Goal: Transaction & Acquisition: Purchase product/service

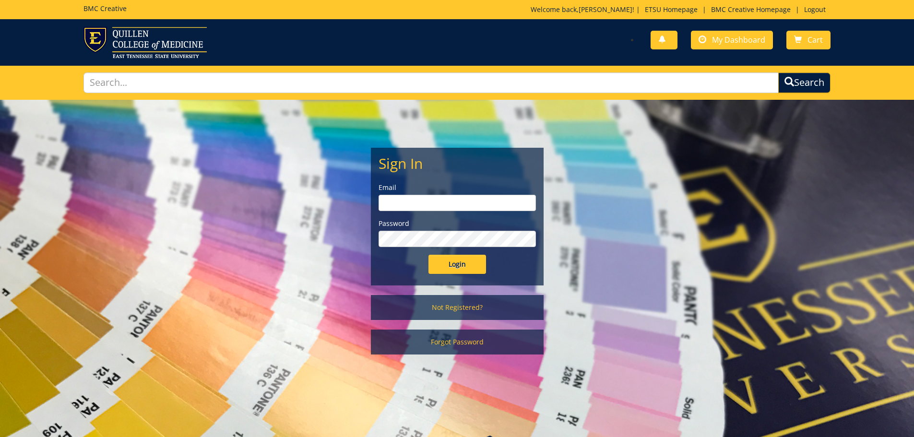
drag, startPoint x: 426, startPoint y: 203, endPoint x: 432, endPoint y: 208, distance: 8.3
click at [426, 203] on input "email" at bounding box center [457, 203] width 157 height 16
type input "lanhamc@etsu.edu"
click at [429, 255] on input "Login" at bounding box center [458, 264] width 58 height 19
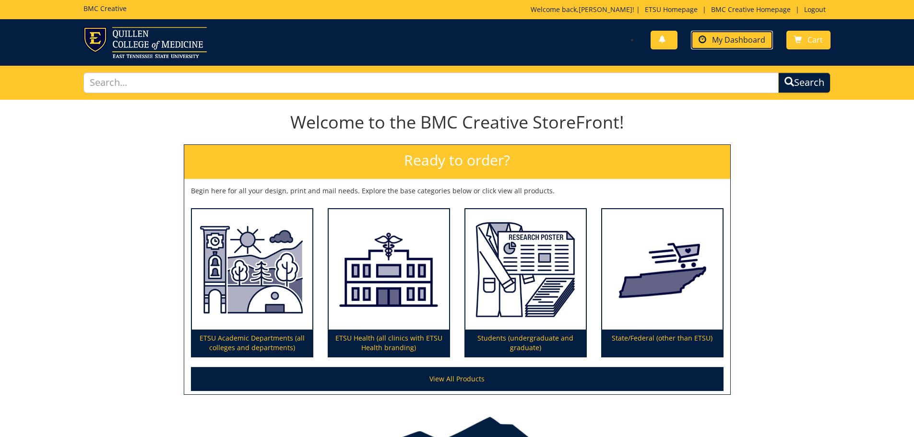
click at [714, 33] on link "My Dashboard" at bounding box center [732, 40] width 82 height 19
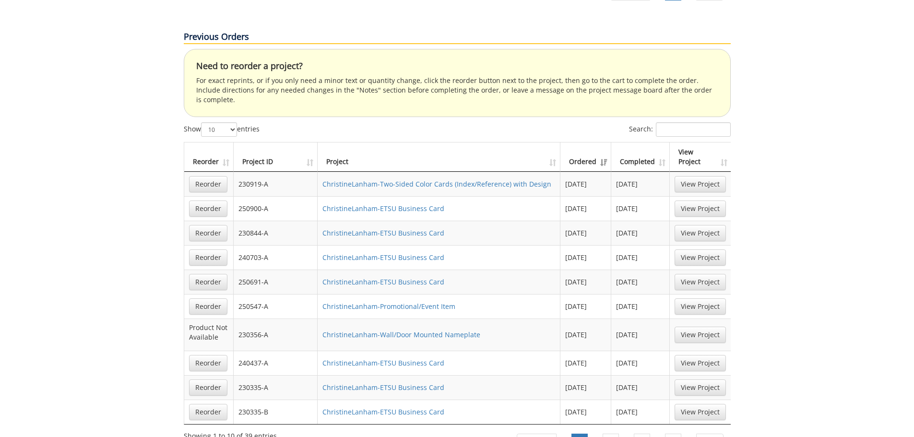
scroll to position [576, 0]
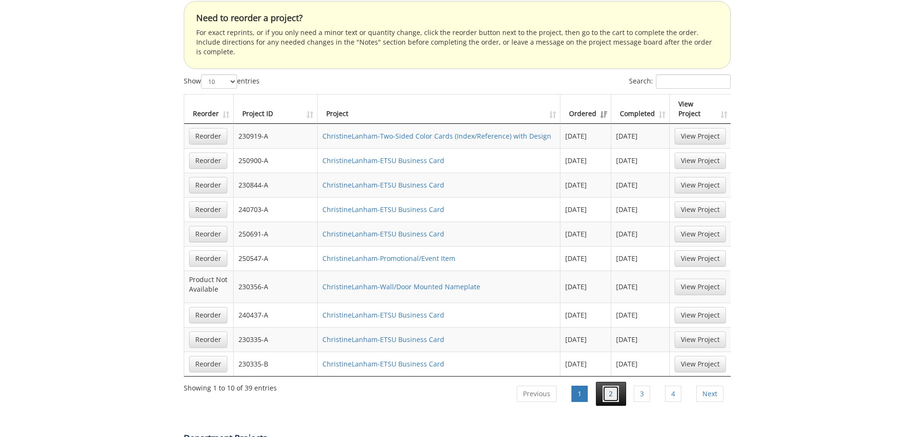
click at [609, 386] on link "2" at bounding box center [611, 394] width 16 height 16
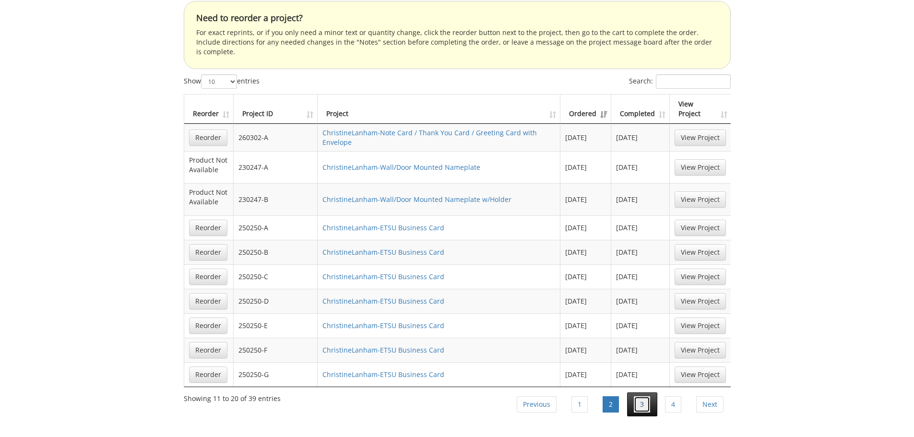
click at [639, 396] on link "3" at bounding box center [642, 404] width 16 height 16
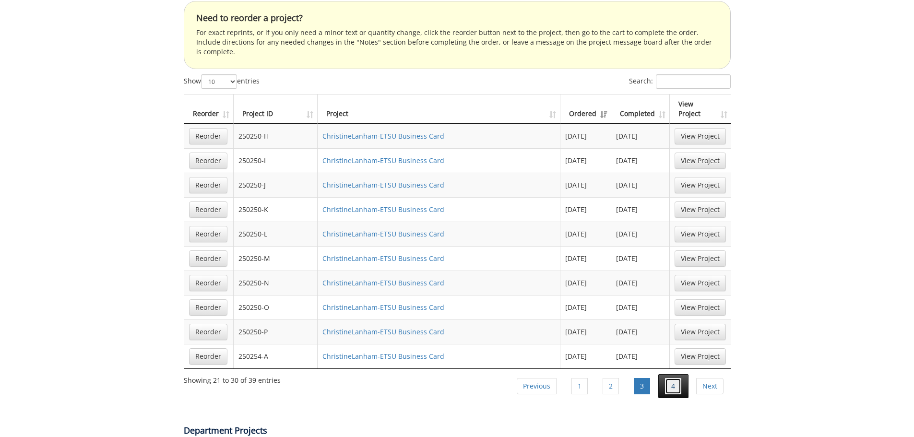
click at [670, 378] on link "4" at bounding box center [673, 386] width 16 height 16
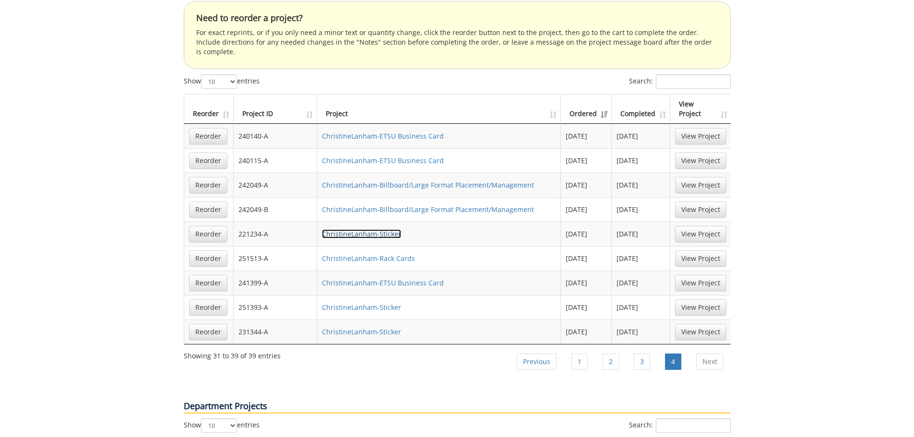
click at [347, 229] on link "ChristineLanham-Sticker" at bounding box center [361, 233] width 79 height 9
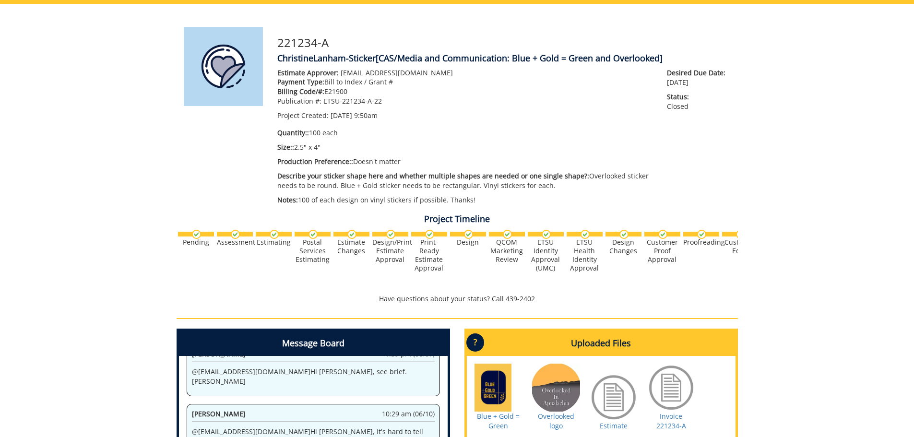
scroll to position [240, 0]
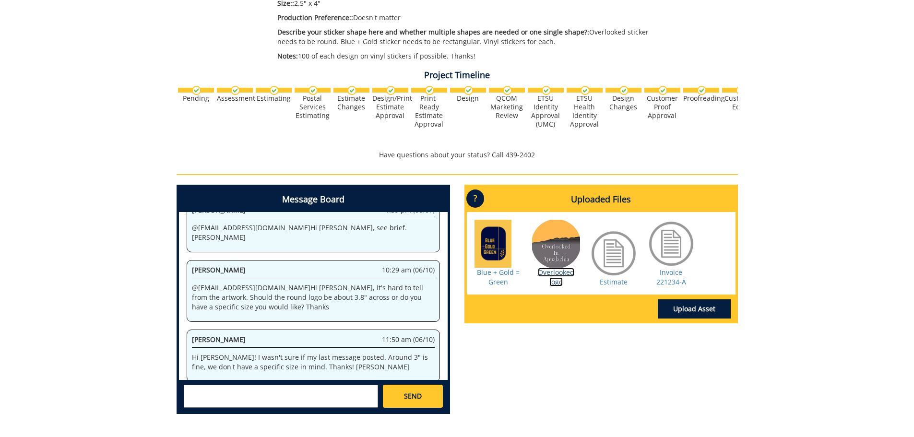
click at [562, 275] on link "Overlooked logo" at bounding box center [556, 277] width 36 height 19
click at [600, 390] on div "Message Board System 9:50 am (05/24) Welcome to the Project Messenger. All mess…" at bounding box center [457, 303] width 576 height 237
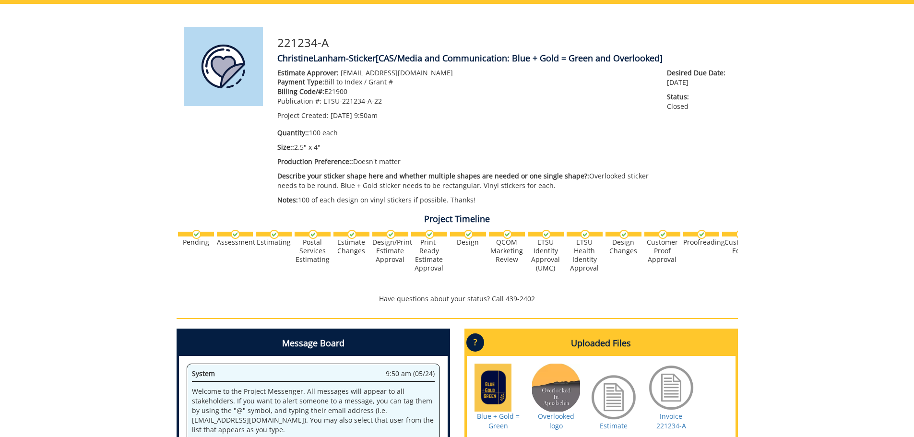
scroll to position [0, 0]
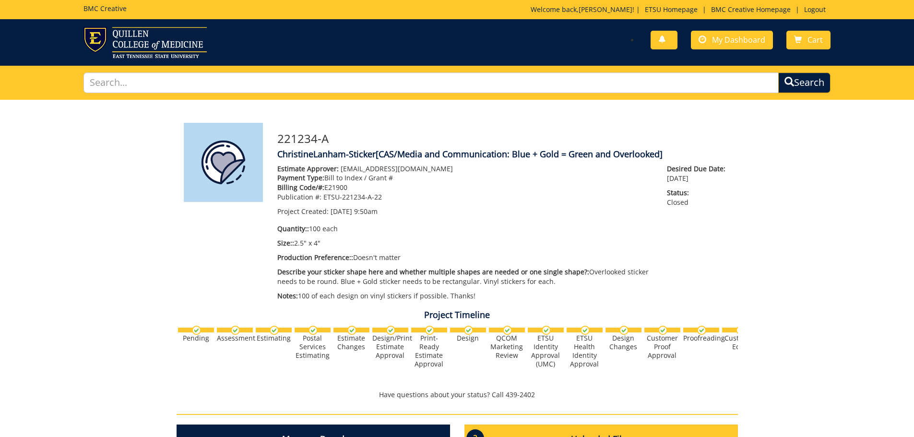
click at [589, 12] on p "Welcome back, Christine ! | ETSU Homepage | BMC Creative Homepage | Logout" at bounding box center [681, 10] width 300 height 10
click at [620, 11] on link "[PERSON_NAME]" at bounding box center [606, 9] width 54 height 9
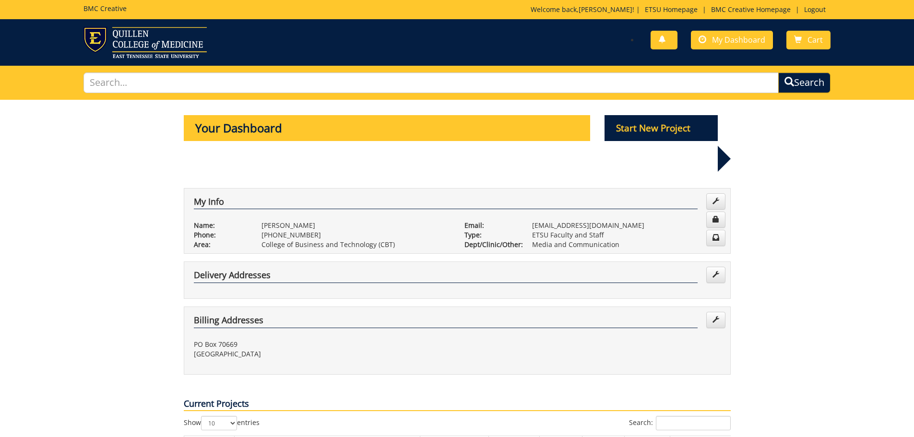
click at [111, 10] on h5 "BMC Creative" at bounding box center [105, 8] width 43 height 7
click at [117, 42] on img at bounding box center [145, 42] width 123 height 31
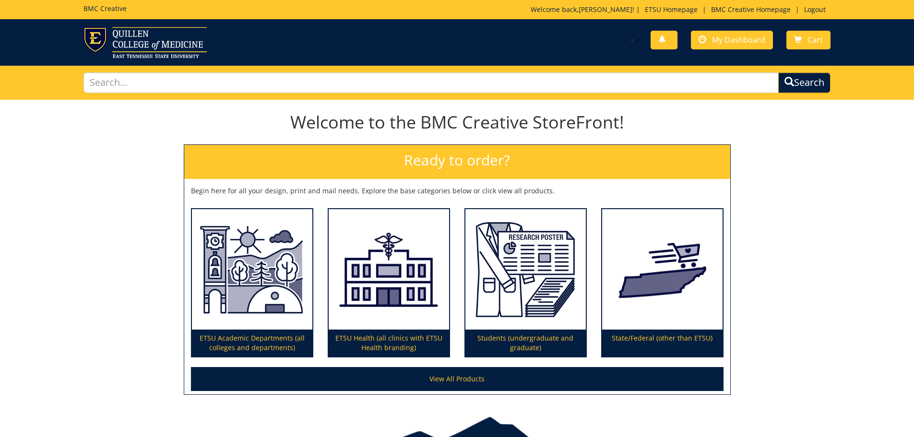
scroll to position [56, 0]
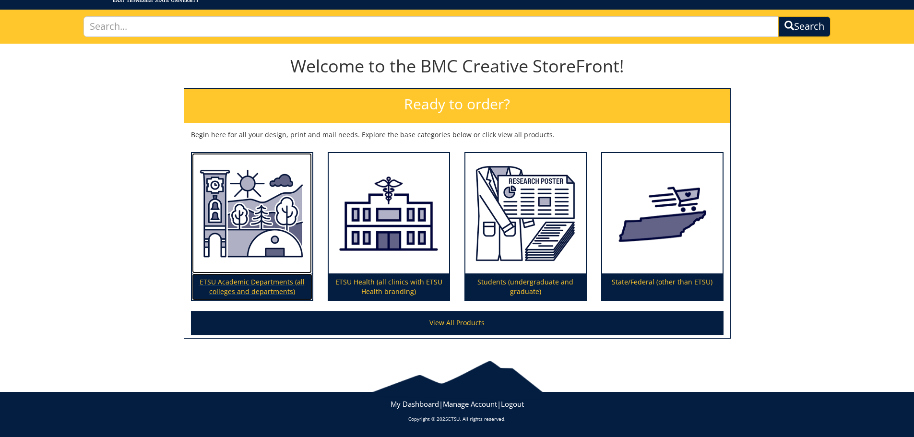
click at [245, 214] on img at bounding box center [252, 213] width 120 height 121
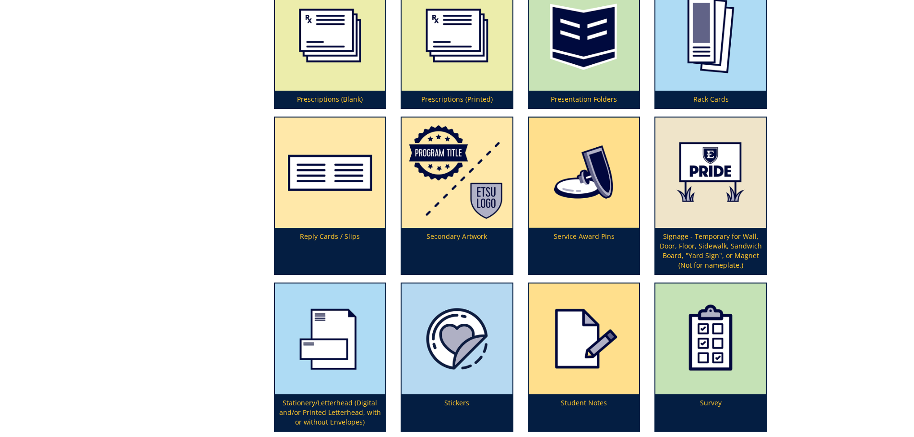
scroll to position [2976, 0]
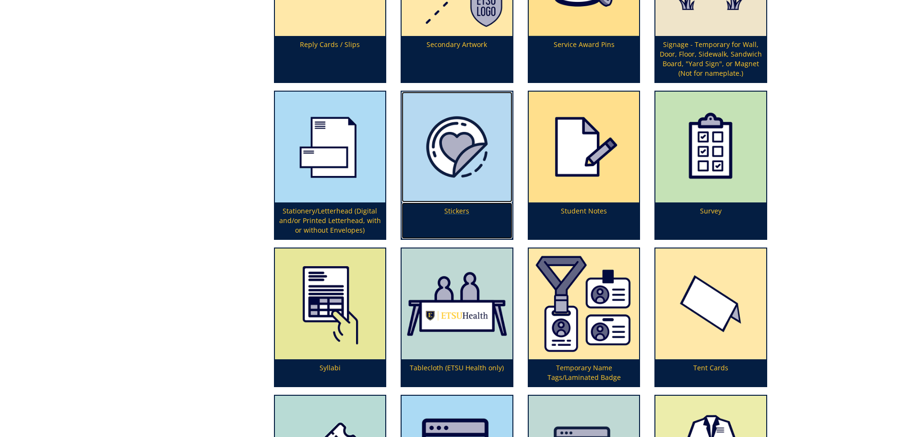
click at [450, 176] on img at bounding box center [457, 147] width 111 height 111
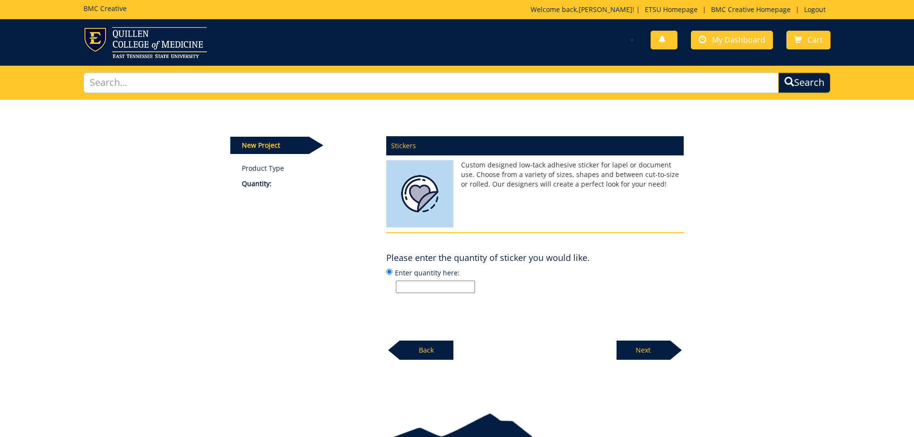
click at [452, 287] on input "Enter quantity here:" at bounding box center [435, 287] width 79 height 12
type input "100"
click at [647, 348] on p "Next" at bounding box center [644, 350] width 54 height 19
click at [424, 287] on input "Enter size here or "I need help":" at bounding box center [435, 287] width 79 height 12
type input "3.8""
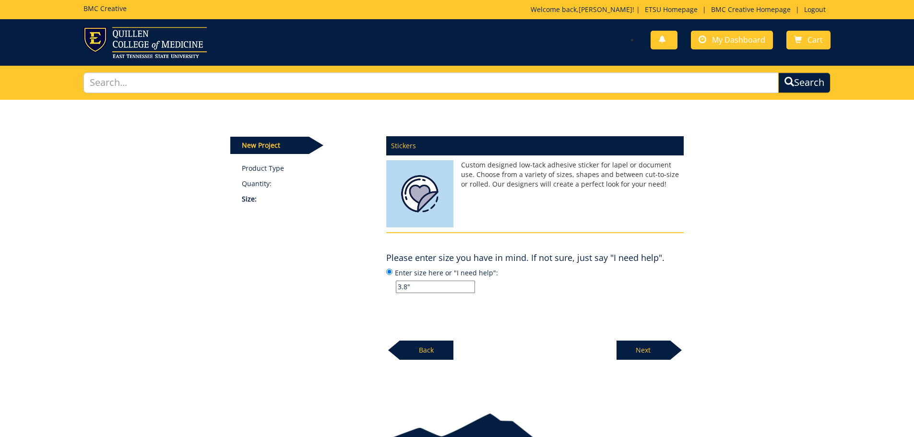
click at [647, 348] on p "Next" at bounding box center [644, 350] width 54 height 19
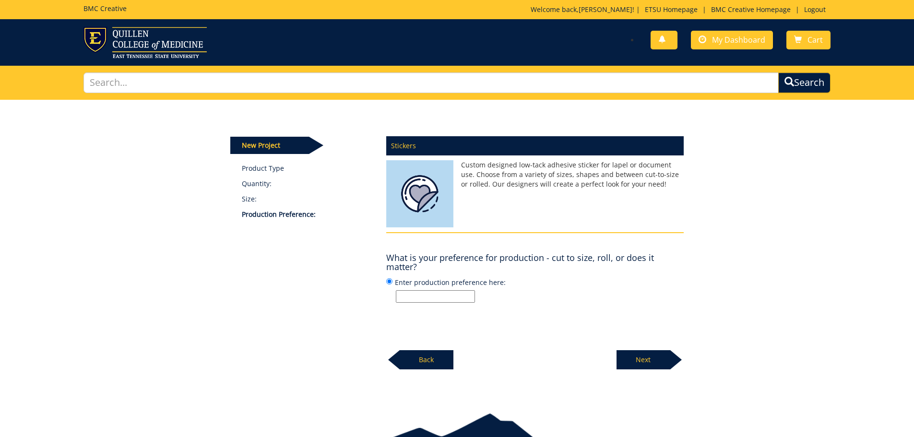
click at [426, 295] on input "Enter production preference here:" at bounding box center [435, 296] width 79 height 12
type input "cut to size"
click at [645, 360] on p "Next" at bounding box center [644, 359] width 54 height 19
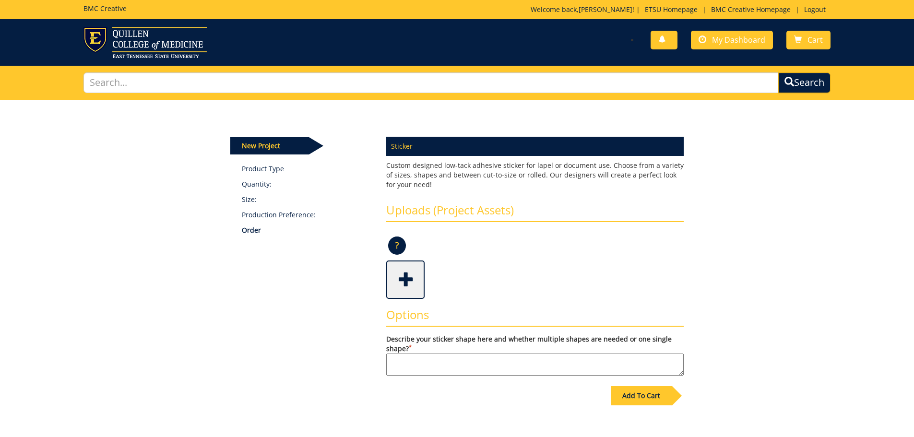
click at [408, 285] on span at bounding box center [406, 279] width 38 height 34
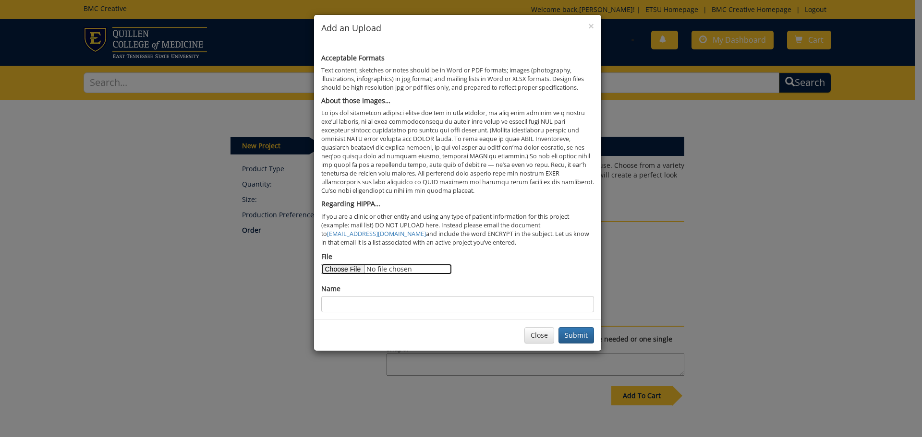
click at [354, 272] on input "File" at bounding box center [386, 269] width 131 height 11
type input "C:\fakepath\OIApfp.png"
click at [396, 300] on input "Name" at bounding box center [457, 304] width 273 height 16
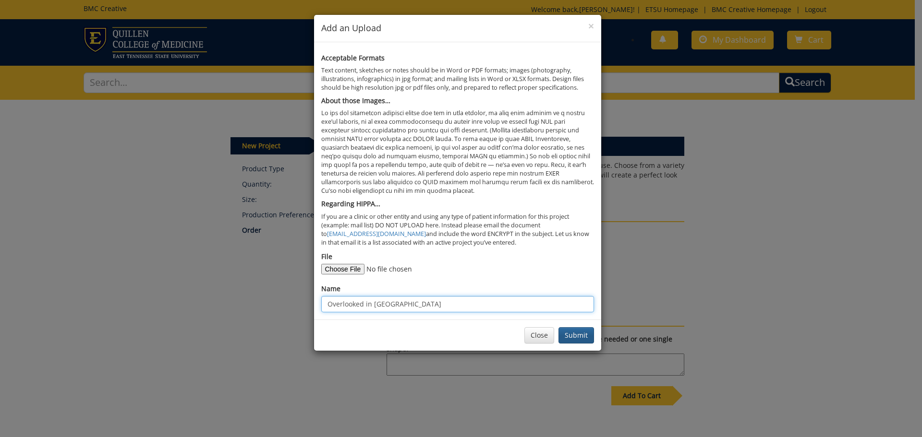
type input "Overlooked in [GEOGRAPHIC_DATA]"
click at [577, 338] on button "Submit" at bounding box center [576, 335] width 36 height 16
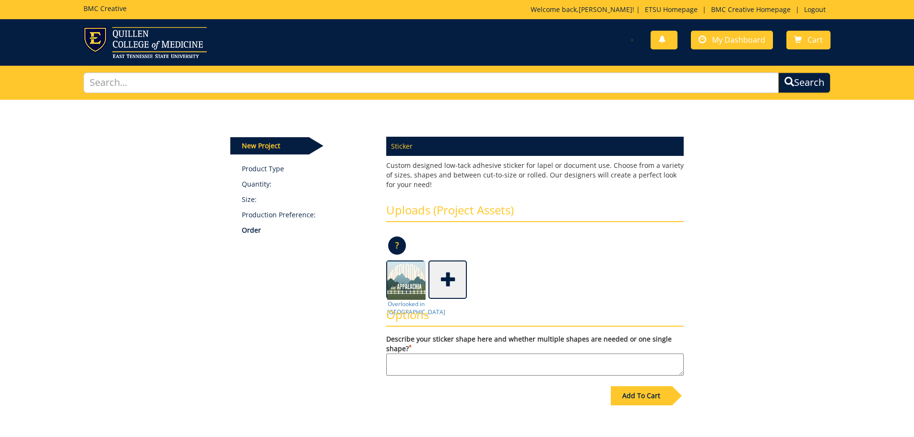
click at [484, 369] on textarea "Describe your sticker shape here and whether multiple shapes are needed or one …" at bounding box center [535, 365] width 298 height 22
type textarea "S"
type textarea "R"
type textarea "One shape - round"
click at [656, 395] on div "Add To Cart" at bounding box center [641, 395] width 61 height 19
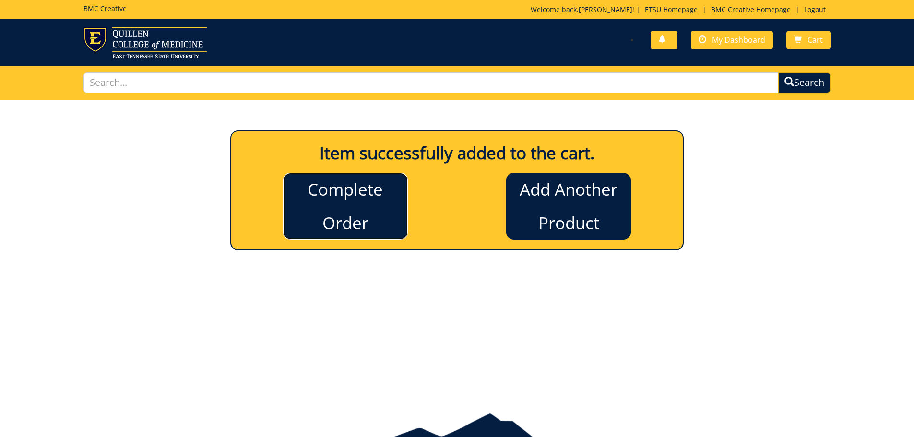
click at [307, 216] on link "Complete Order" at bounding box center [345, 206] width 125 height 67
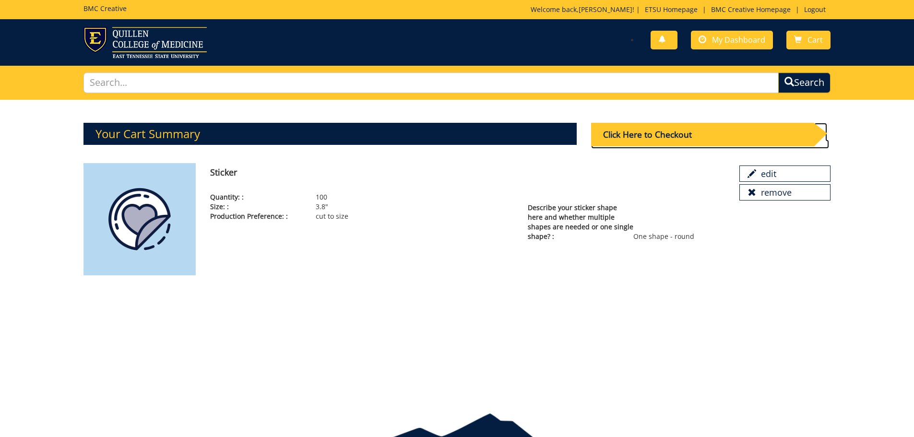
click at [639, 130] on div "Click Here to Checkout" at bounding box center [702, 135] width 223 height 24
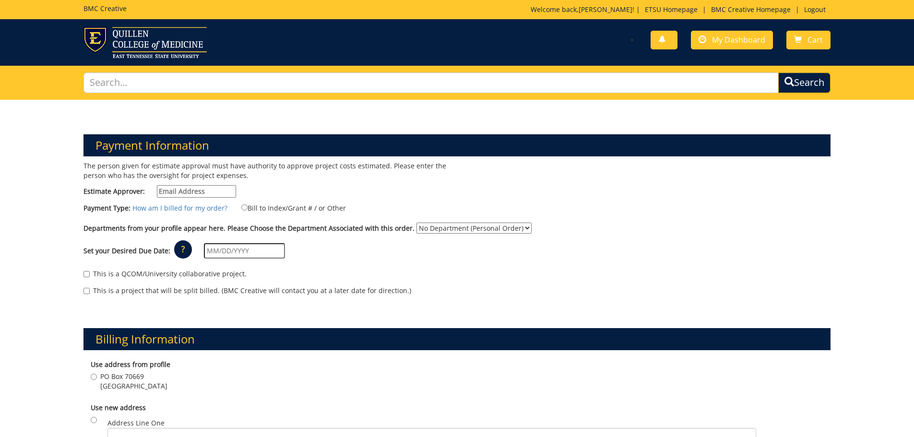
click at [188, 187] on input "Estimate Approver:" at bounding box center [196, 191] width 79 height 12
type input "[EMAIL_ADDRESS][DOMAIN_NAME]"
click at [241, 208] on input "Bill to Index/Grant # / or Other" at bounding box center [244, 207] width 6 height 6
radio input "true"
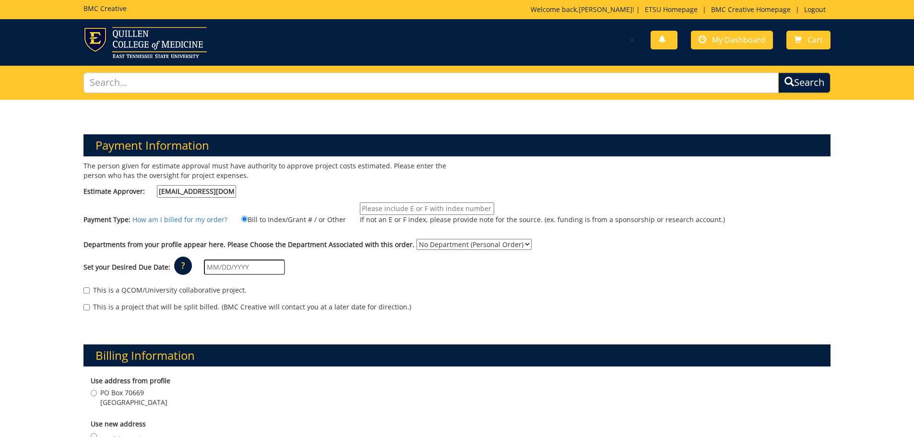
click at [366, 210] on input "If not an E or F index, please provide note for the source. (ex. funding is fro…" at bounding box center [427, 209] width 134 height 12
paste input "10-52300-100000-100-{INSERT ACCOUNT}-200-999-999-999-999-99"
drag, startPoint x: 402, startPoint y: 209, endPoint x: 315, endPoint y: 210, distance: 86.9
click at [315, 210] on div "Payment Type: How am I billed for my order? Bill to Index/Grant # / or Other 10…" at bounding box center [457, 219] width 762 height 32
click at [455, 208] on input "10-52300-100000-100-{INSERT ACCOUNT}-200-999-999-999-999-99" at bounding box center [427, 209] width 134 height 12
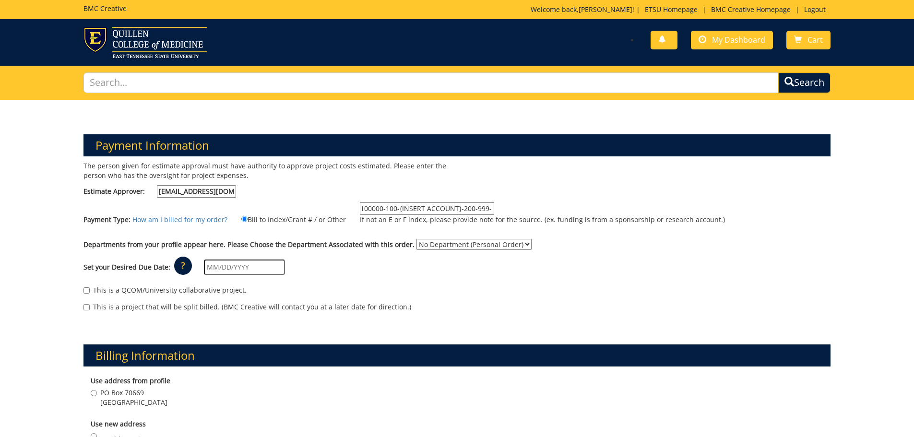
scroll to position [0, 78]
drag, startPoint x: 428, startPoint y: 209, endPoint x: 410, endPoint y: 209, distance: 17.3
click at [410, 209] on input "10-52300-100000-100-{INSERT ACCOUNT}-200-999-999-999-999-99" at bounding box center [427, 209] width 134 height 12
type input "10-52300-100000-100-75450-200-999-999-999-999-99"
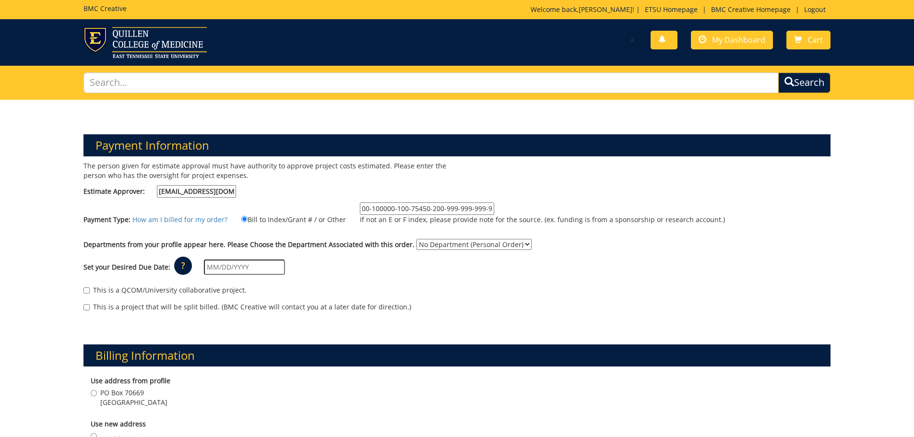
scroll to position [0, 0]
drag, startPoint x: 604, startPoint y: 264, endPoint x: 613, endPoint y: 279, distance: 17.0
click at [613, 279] on div "Set your Desired Due Date: ? × How long will my project take to finish? : Pleas…" at bounding box center [457, 267] width 762 height 26
click at [516, 248] on select "No Department (Personal Order) Media and Communication" at bounding box center [474, 244] width 115 height 11
select select "233"
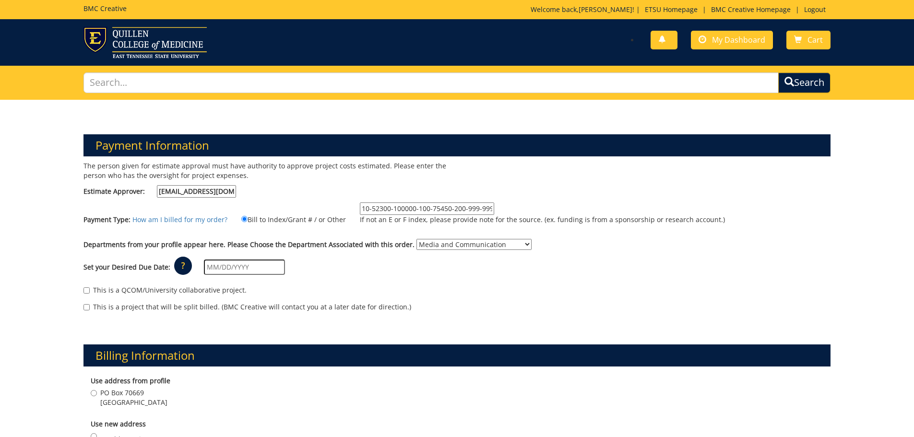
click at [417, 239] on select "No Department (Personal Order) Media and Communication" at bounding box center [474, 244] width 115 height 11
click at [240, 267] on input "text" at bounding box center [244, 267] width 81 height 15
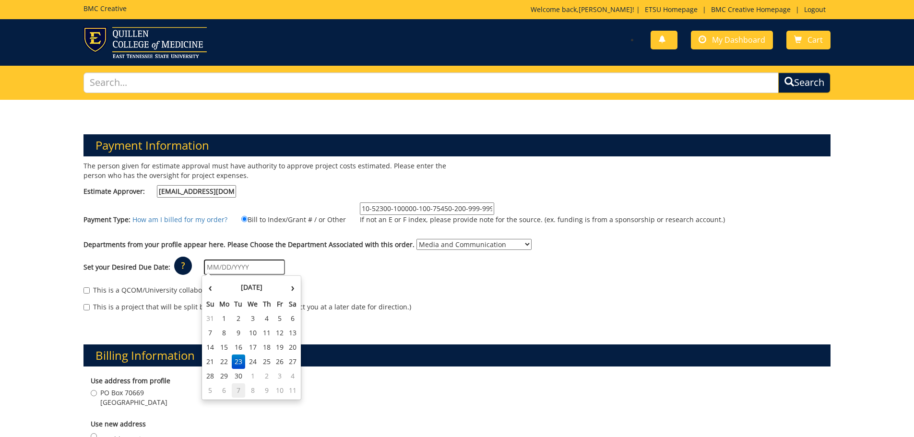
click at [238, 394] on td "7" at bounding box center [238, 391] width 13 height 14
type input "[DATE]"
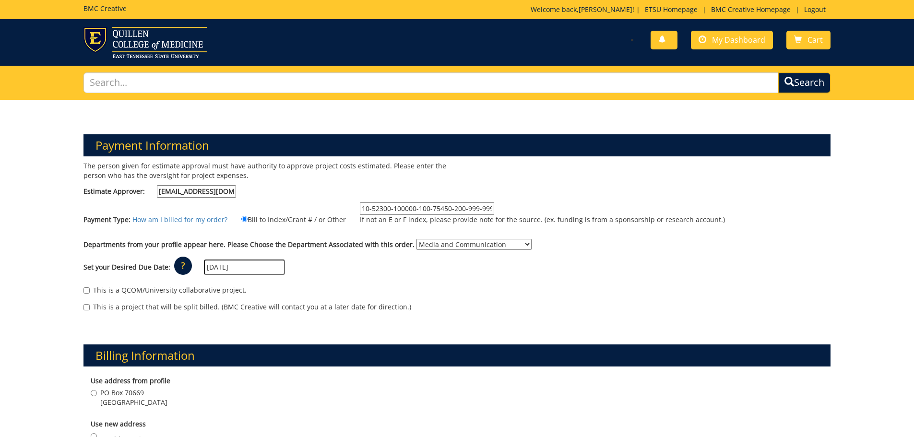
click at [432, 289] on div "This is a QCOM/University collaborative project." at bounding box center [458, 293] width 748 height 14
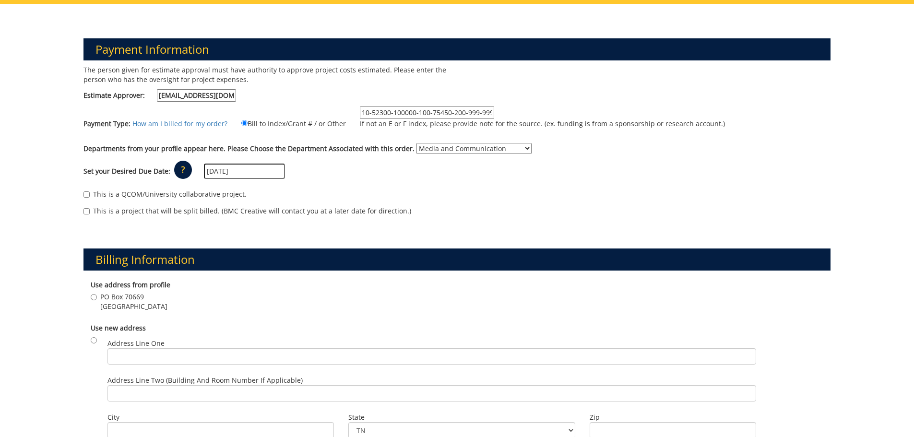
scroll to position [144, 0]
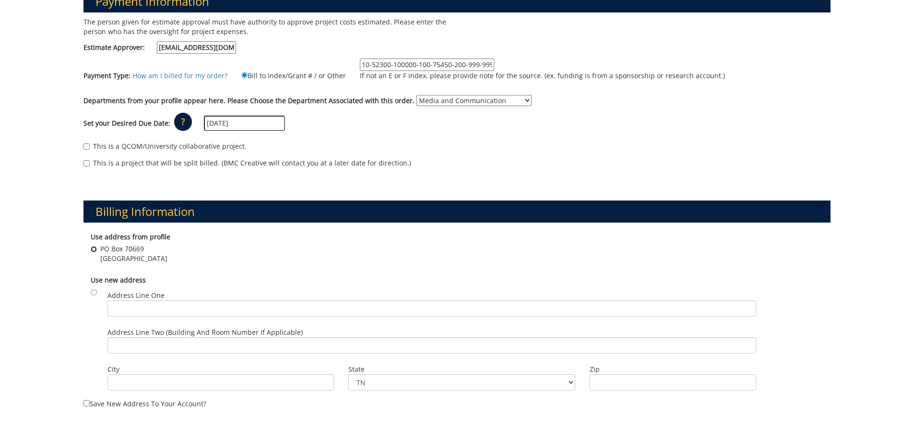
click at [92, 249] on input "PO Box 70669 Johnson City , TN 37614" at bounding box center [94, 249] width 6 height 6
radio input "true"
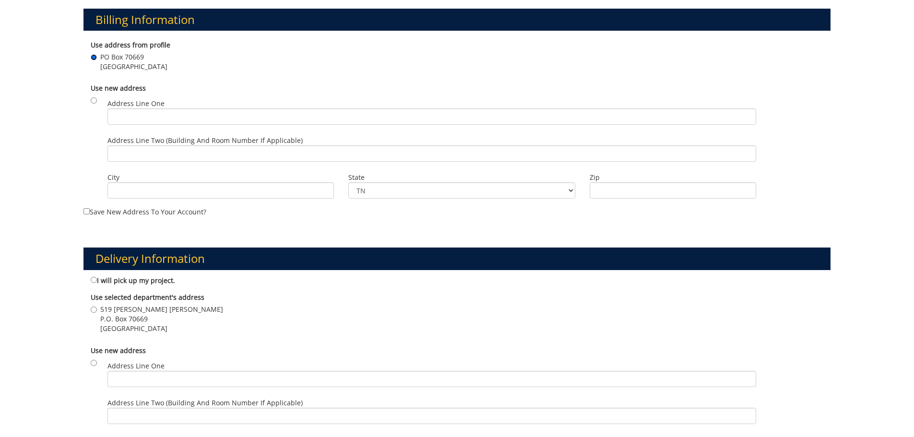
scroll to position [384, 0]
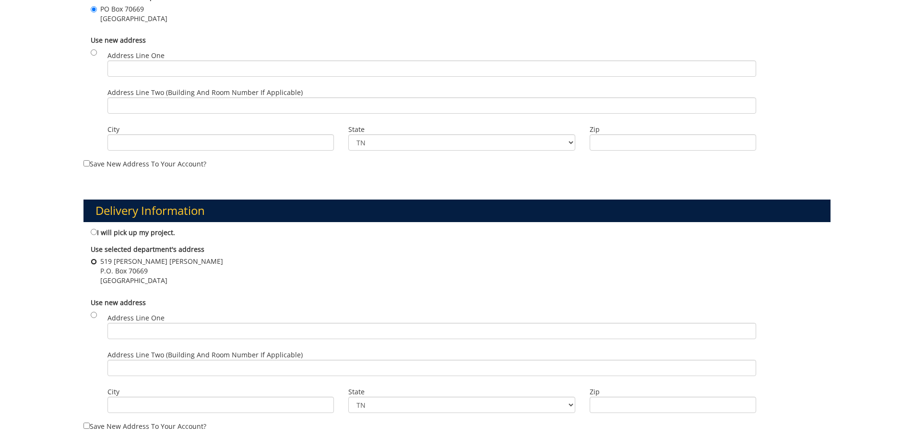
click at [91, 263] on input "519 Warf Pickel P.O. Box 70669 Johnson City , TN 37614" at bounding box center [94, 262] width 6 height 6
radio input "true"
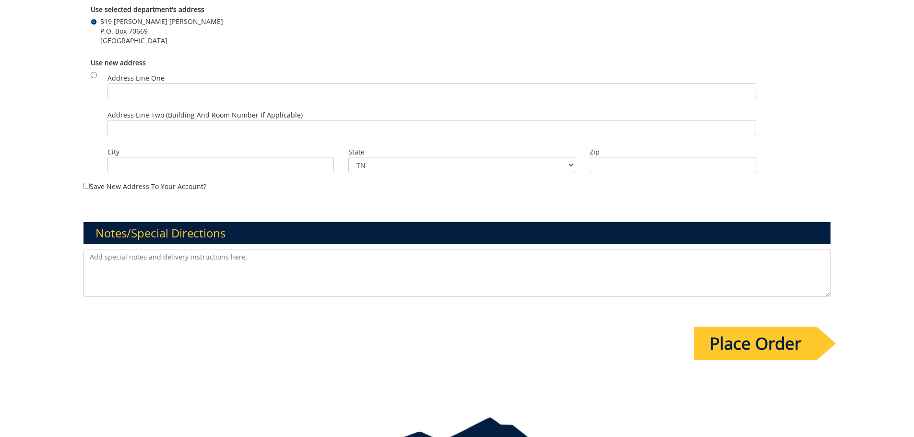
scroll to position [576, 0]
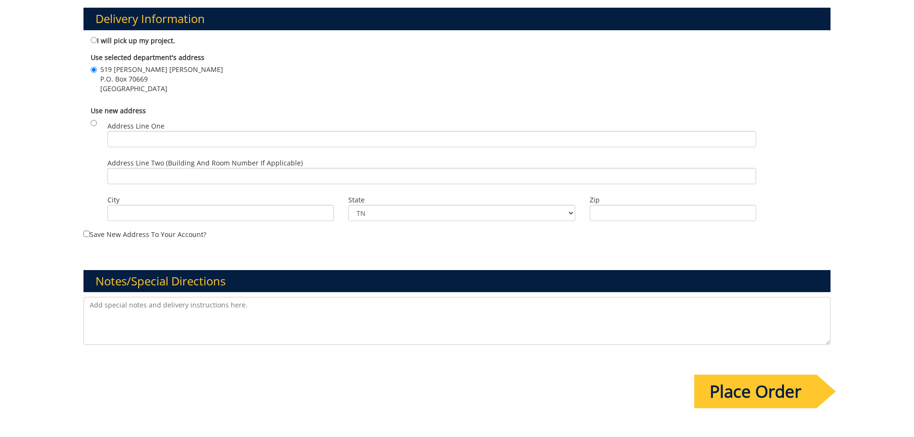
click at [230, 306] on textarea at bounding box center [458, 321] width 748 height 48
click at [258, 310] on textarea at bounding box center [458, 321] width 748 height 48
type textarea "Overlooked would like to keep as much design as possible within a rounded stick…"
drag, startPoint x: 372, startPoint y: 307, endPoint x: 13, endPoint y: 290, distance: 359.9
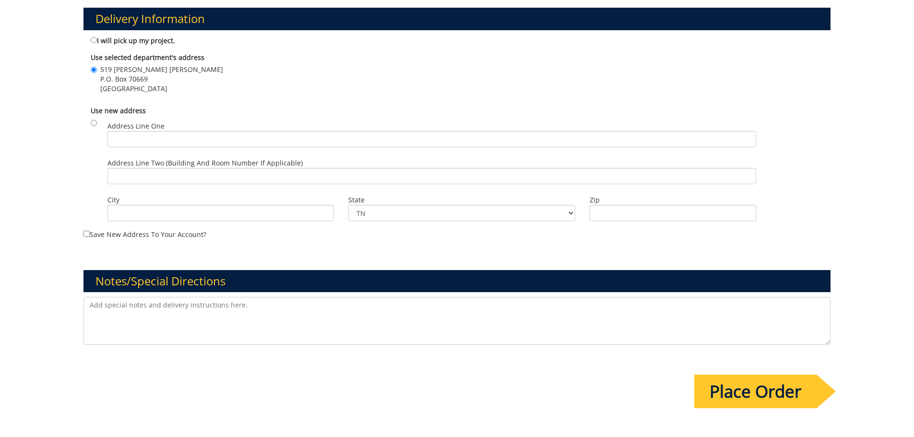
click at [770, 389] on input "Place Order" at bounding box center [756, 392] width 122 height 34
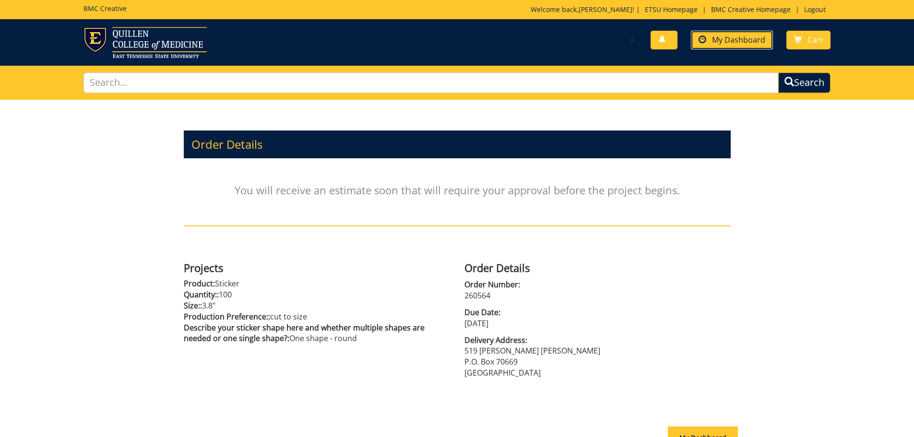
click at [710, 39] on link "My Dashboard" at bounding box center [732, 40] width 82 height 19
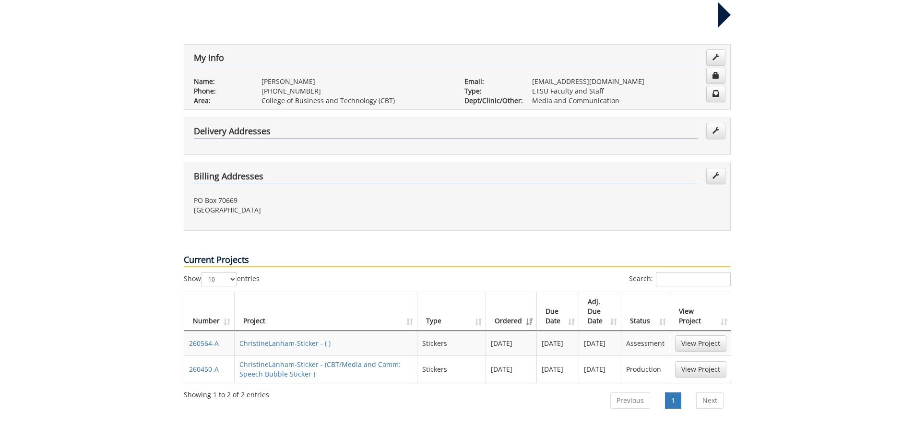
scroll to position [192, 0]
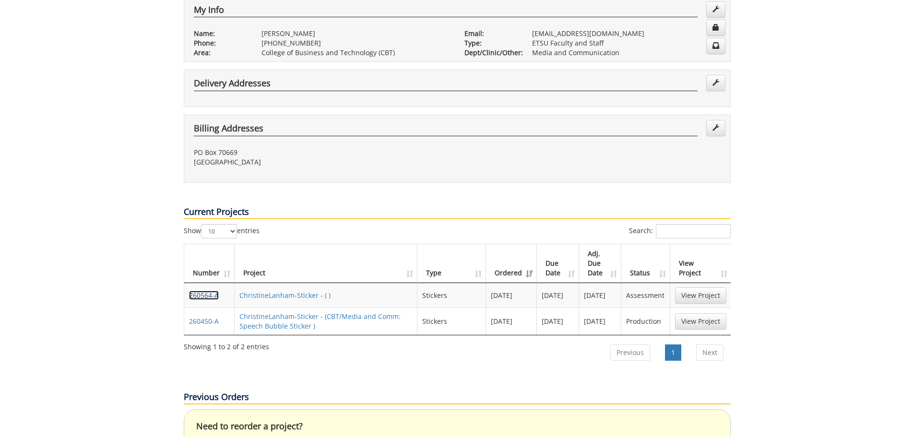
click at [193, 291] on link "260564-A" at bounding box center [204, 295] width 30 height 9
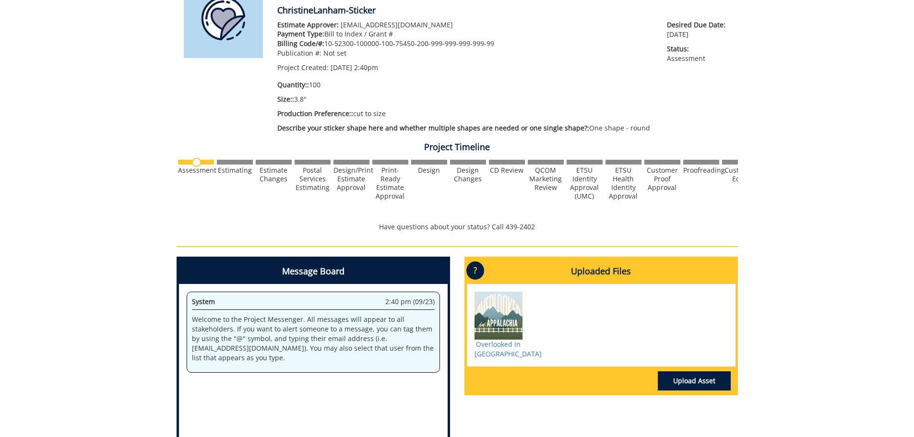
scroll to position [192, 0]
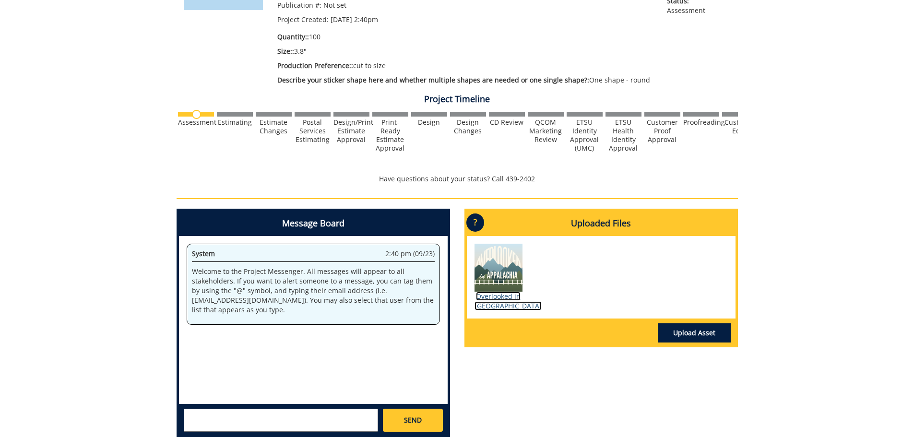
click at [494, 302] on link "Overlooked in [GEOGRAPHIC_DATA]" at bounding box center [508, 301] width 67 height 19
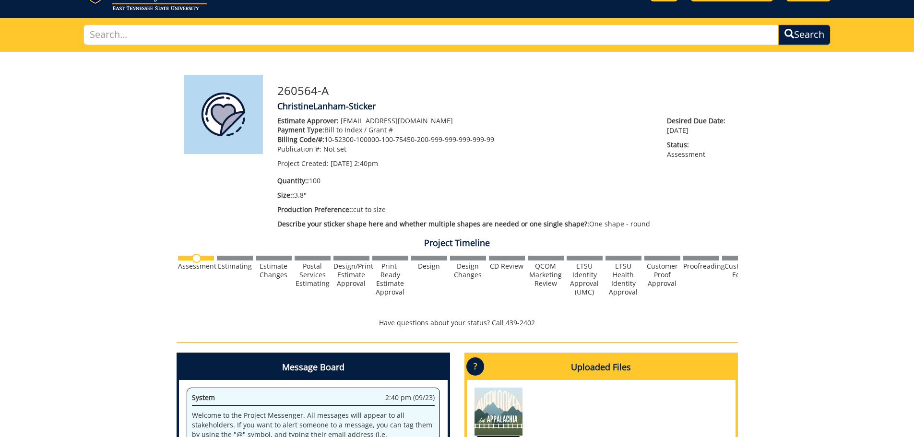
scroll to position [0, 0]
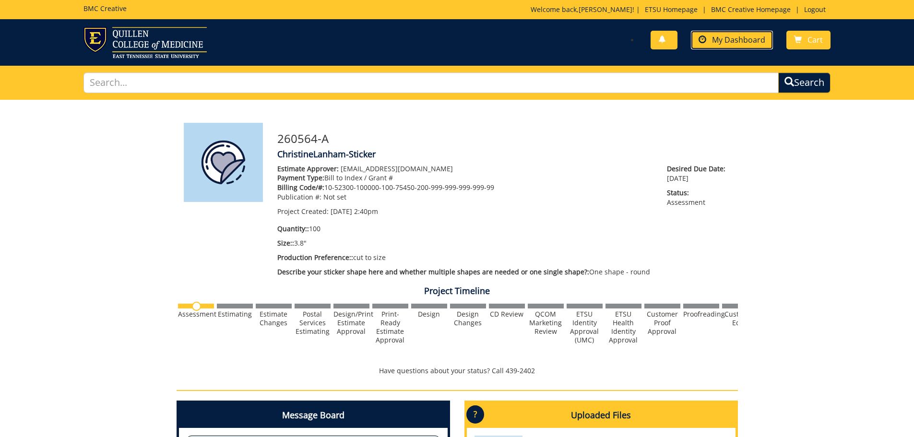
click at [732, 38] on span "My Dashboard" at bounding box center [738, 40] width 53 height 11
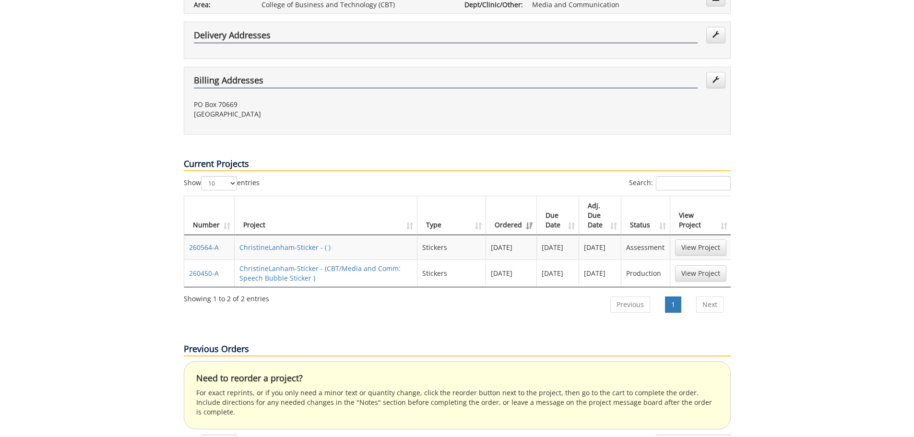
scroll to position [288, 0]
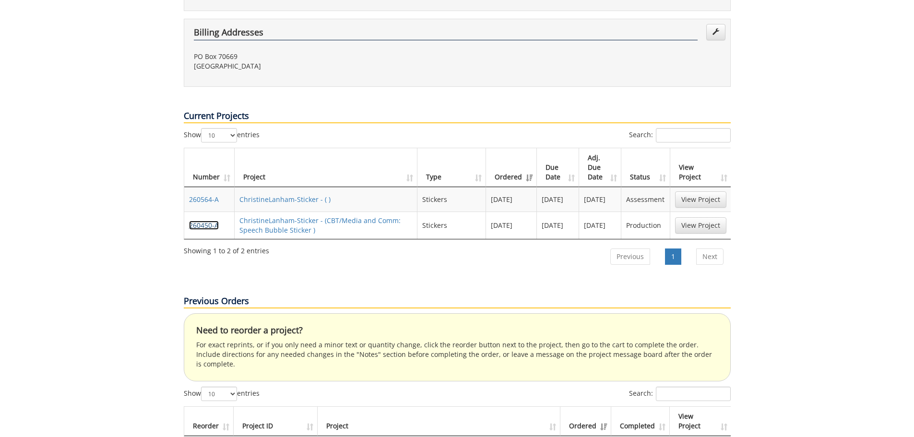
click at [212, 221] on link "260450-A" at bounding box center [204, 225] width 30 height 9
